Goal: Task Accomplishment & Management: Use online tool/utility

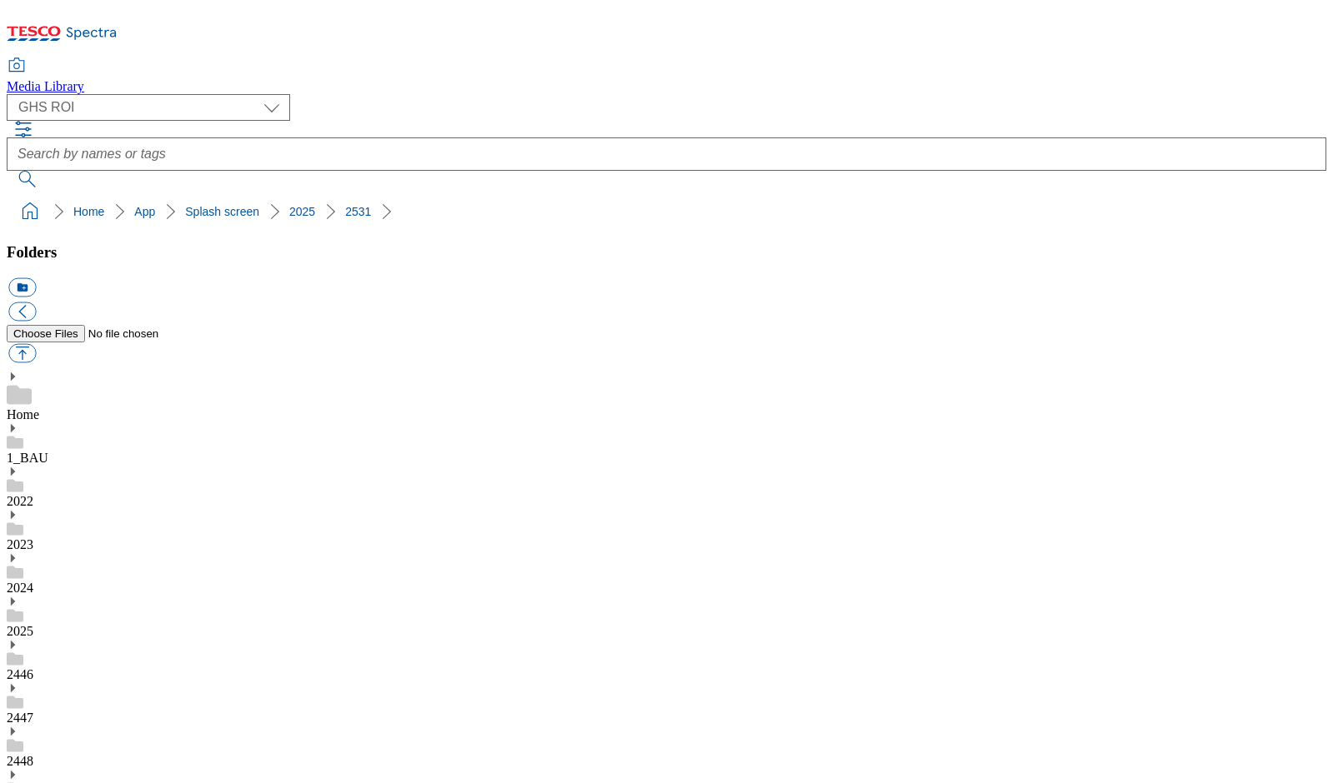
select select "flare-ghs-roi"
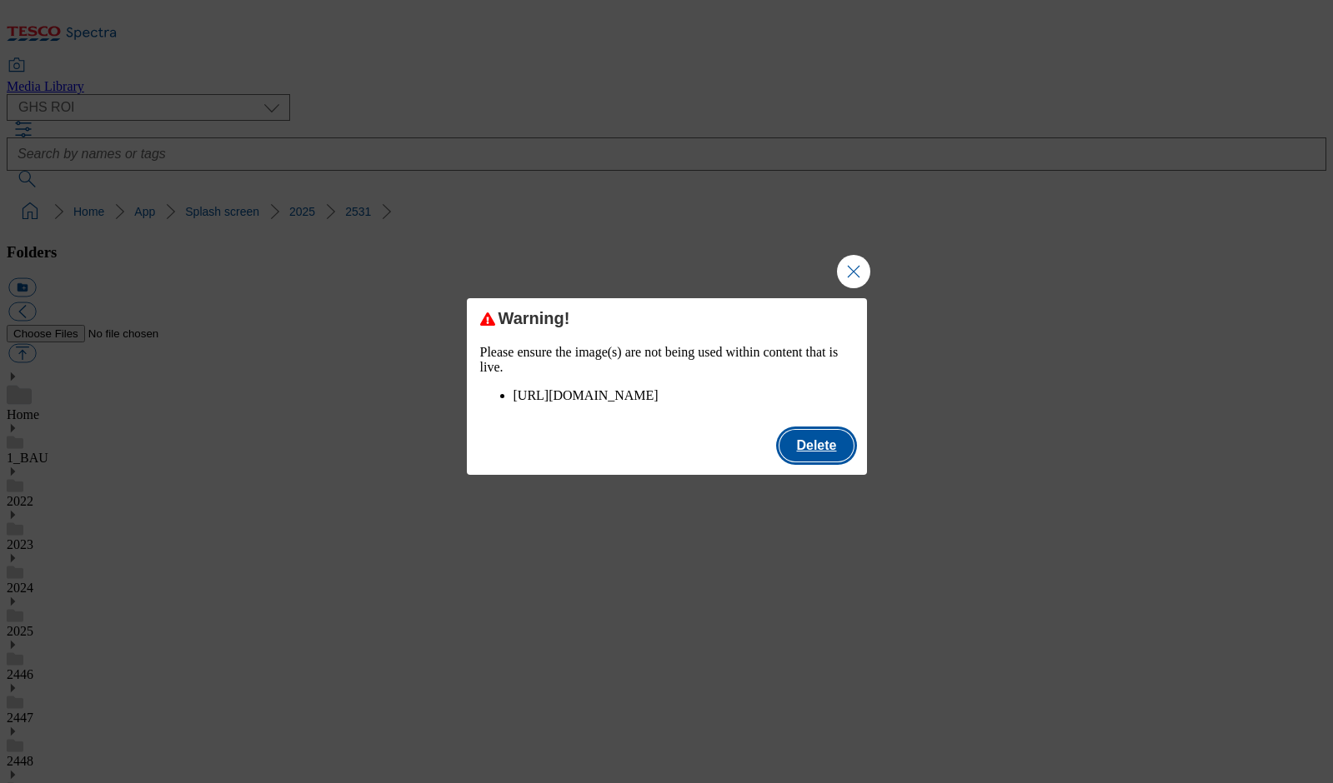
click at [809, 460] on button "Delete" at bounding box center [815, 446] width 73 height 32
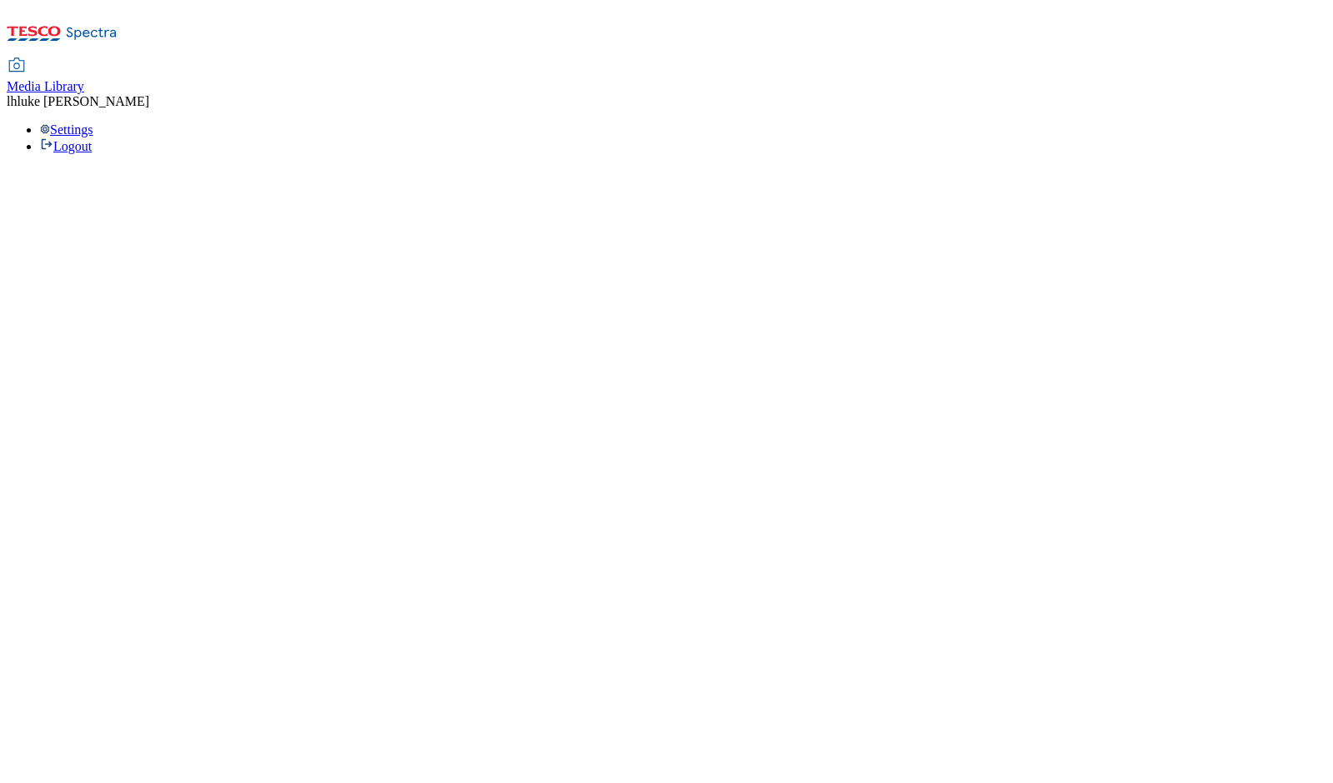
select select "flare-ghs-roi"
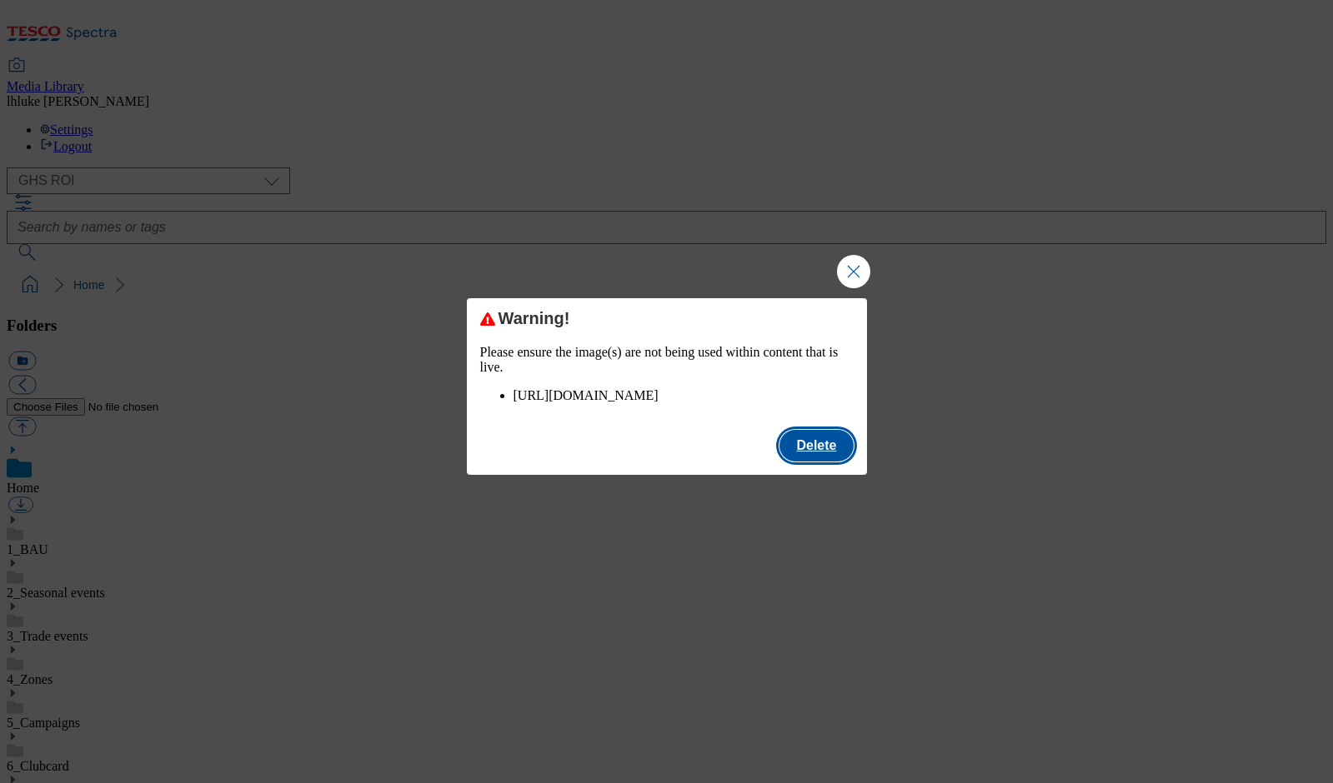
click at [804, 462] on button "Delete" at bounding box center [815, 446] width 73 height 32
